Goal: Task Accomplishment & Management: Use online tool/utility

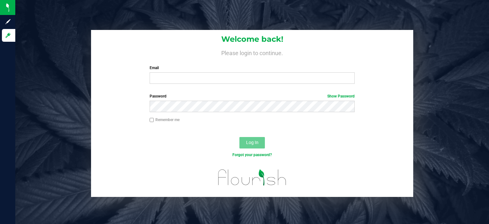
click at [173, 80] on input "Email" at bounding box center [252, 77] width 205 height 11
type input "[PERSON_NAME][EMAIL_ADDRESS][DOMAIN_NAME]"
click at [175, 115] on div "Password Show Password" at bounding box center [252, 105] width 322 height 24
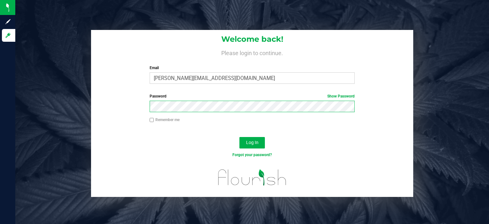
click at [239, 137] on button "Log In" at bounding box center [251, 142] width 25 height 11
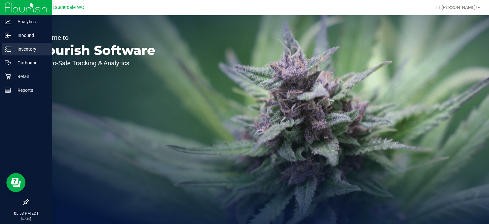
click at [7, 49] on icon at bounding box center [8, 49] width 6 height 6
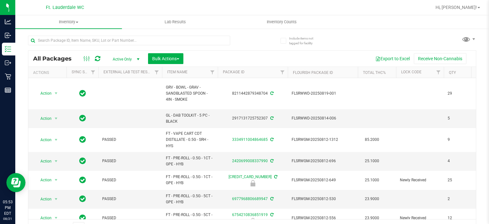
click at [195, 71] on th "Item Name" at bounding box center [190, 72] width 56 height 11
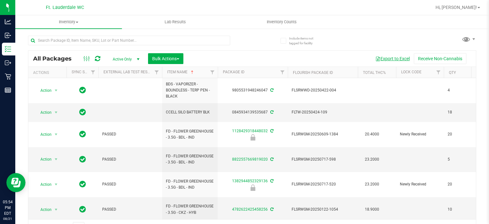
click at [390, 57] on button "Export to Excel" at bounding box center [392, 58] width 43 height 11
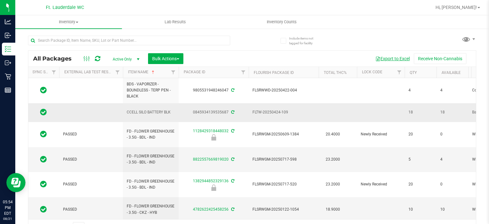
scroll to position [0, 39]
click at [143, 43] on input "text" at bounding box center [129, 41] width 202 height 10
type input "grinder"
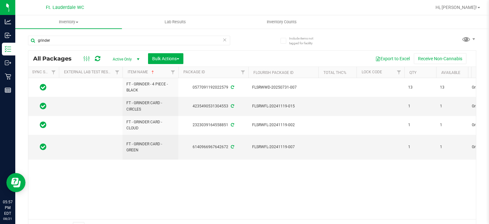
click at [222, 38] on icon at bounding box center [224, 40] width 4 height 8
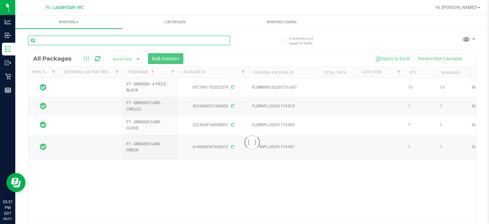
click at [171, 41] on input "text" at bounding box center [129, 41] width 202 height 10
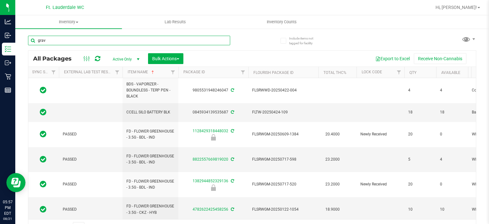
type input "grav"
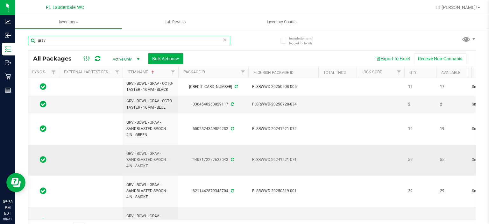
scroll to position [23, 39]
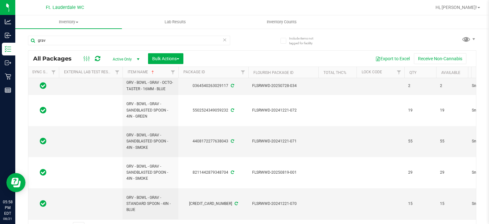
click at [222, 39] on icon at bounding box center [224, 40] width 4 height 8
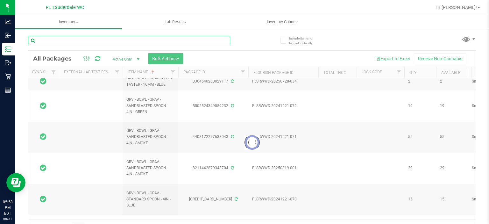
click at [131, 37] on input "text" at bounding box center [129, 41] width 202 height 10
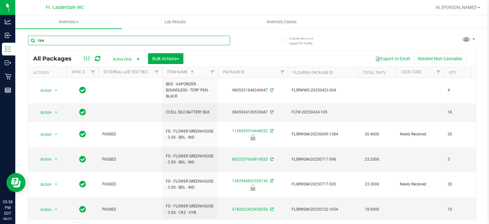
type input "raw"
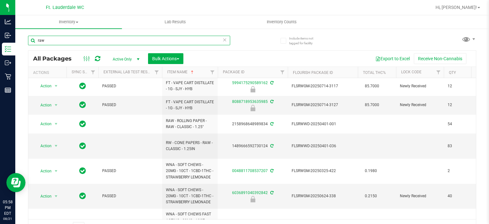
scroll to position [154, 0]
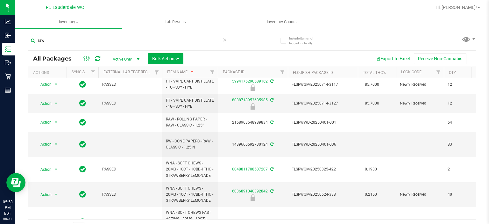
click at [222, 39] on icon at bounding box center [224, 40] width 4 height 8
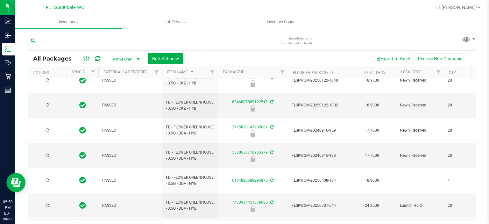
click at [192, 39] on input "text" at bounding box center [129, 41] width 202 height 10
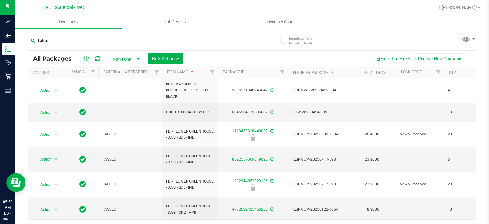
type input "lighter"
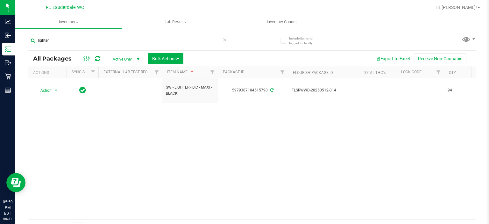
click at [223, 39] on icon at bounding box center [224, 40] width 4 height 8
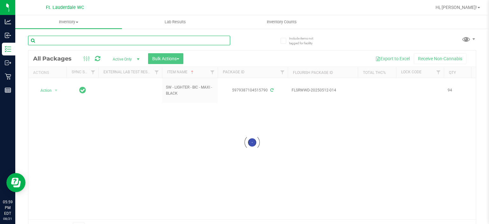
click at [186, 38] on input "text" at bounding box center [129, 41] width 202 height 10
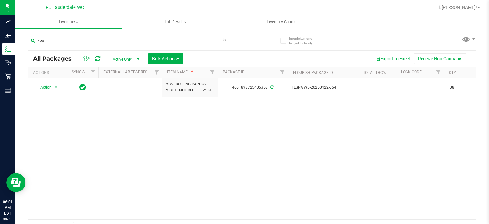
click at [107, 43] on input "vbs" at bounding box center [129, 41] width 202 height 10
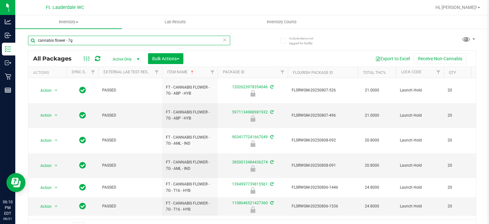
click at [117, 37] on input "cannabis flower - 7g" at bounding box center [129, 41] width 202 height 10
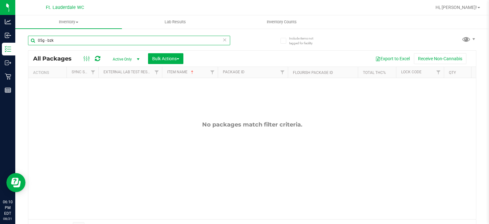
click at [40, 40] on input "05g - bzk" at bounding box center [129, 41] width 202 height 10
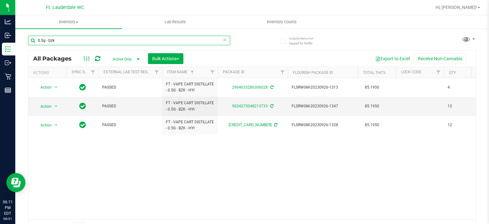
click at [94, 39] on input "0.5g - bzk" at bounding box center [129, 41] width 202 height 10
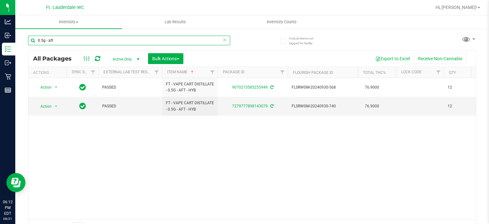
click at [146, 43] on input "0.5g - aft" at bounding box center [129, 41] width 202 height 10
click at [82, 41] on input "0.5g - dbr" at bounding box center [129, 41] width 202 height 10
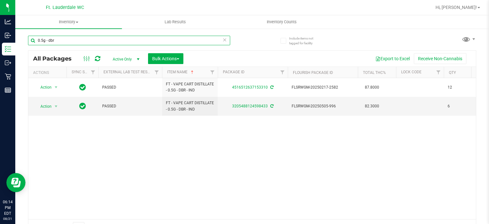
click at [82, 41] on input "0.5g - dbr" at bounding box center [129, 41] width 202 height 10
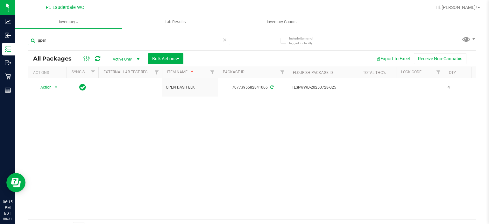
click at [109, 40] on input "gpen" at bounding box center [129, 41] width 202 height 10
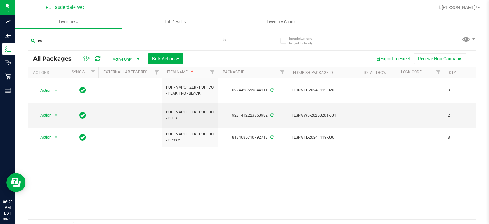
click at [111, 38] on input "puf" at bounding box center [129, 41] width 202 height 10
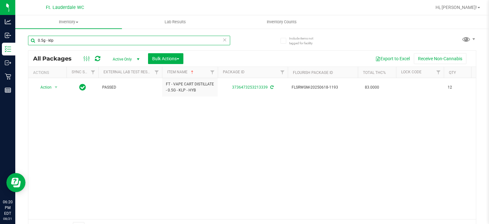
type input "0.5g - klp"
click at [222, 38] on icon at bounding box center [224, 40] width 4 height 8
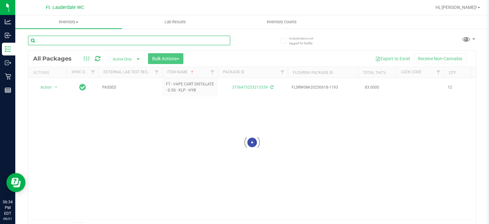
click at [153, 41] on input "text" at bounding box center [129, 41] width 202 height 10
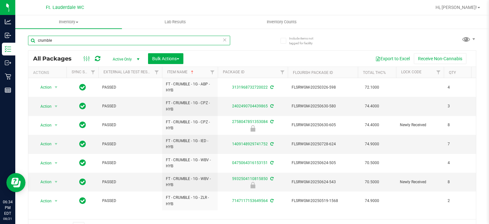
type input "crumble"
click at [222, 39] on icon at bounding box center [224, 40] width 4 height 8
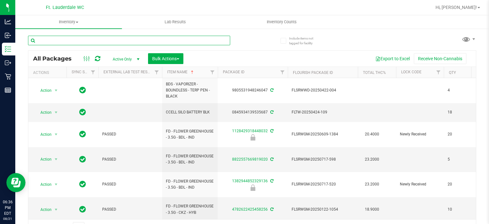
click at [164, 42] on input "text" at bounding box center [129, 41] width 202 height 10
type input "510"
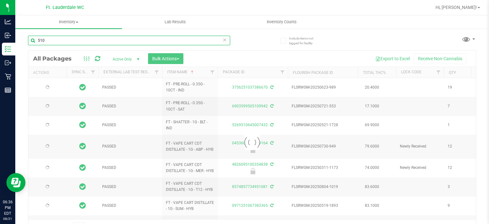
type input "2025-12-27"
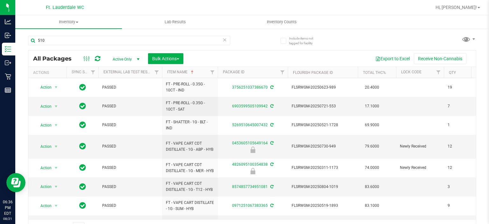
click at [222, 37] on icon at bounding box center [224, 40] width 4 height 8
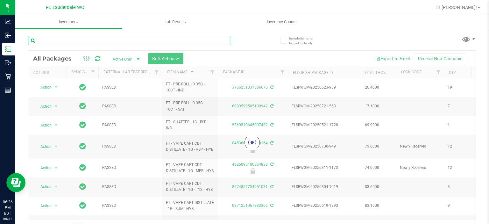
click at [199, 37] on input "text" at bounding box center [129, 41] width 202 height 10
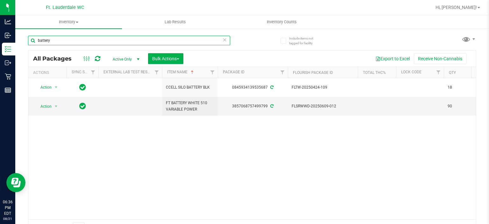
type input "battery"
